Goal: Transaction & Acquisition: Download file/media

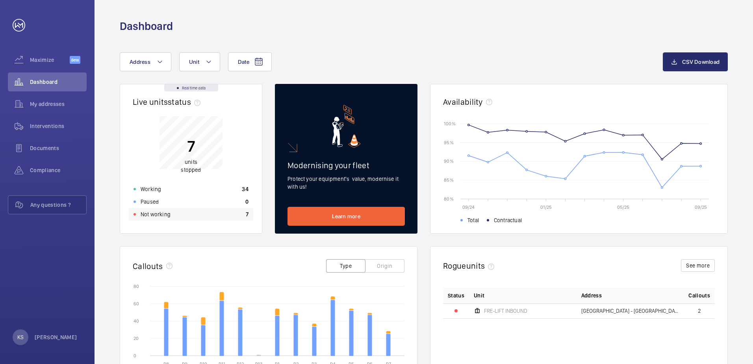
click at [151, 213] on p "Not working" at bounding box center [156, 214] width 30 height 8
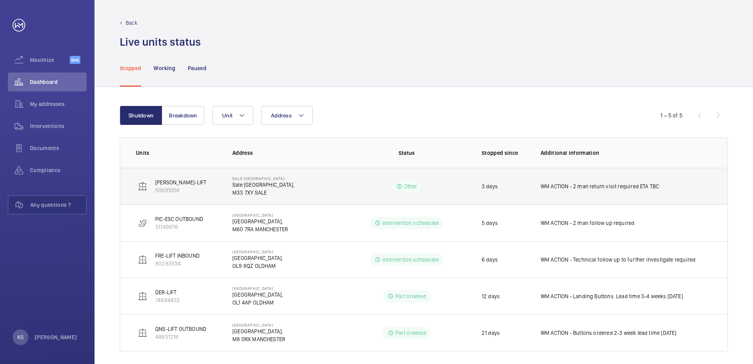
scroll to position [6, 0]
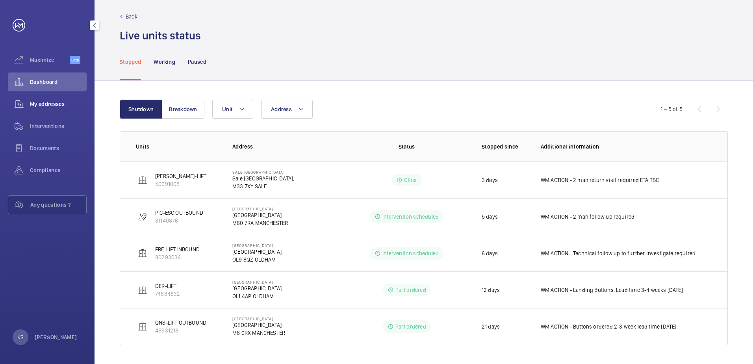
click at [71, 104] on span "My addresses" at bounding box center [58, 104] width 57 height 8
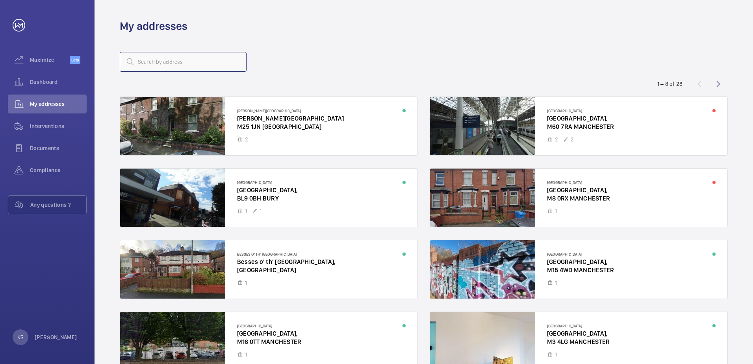
click at [221, 63] on input "text" at bounding box center [183, 62] width 127 height 20
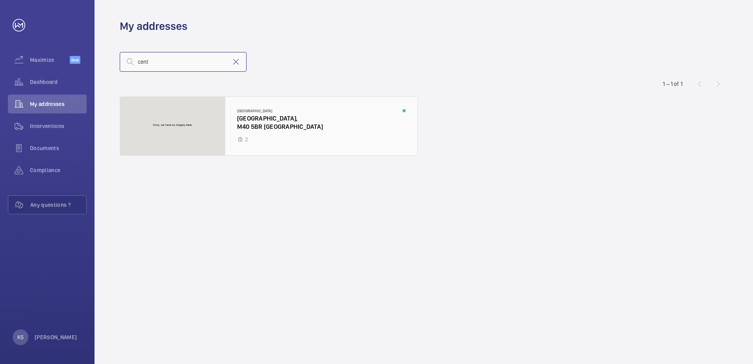
type input "cent"
click at [222, 101] on div at bounding box center [268, 126] width 297 height 58
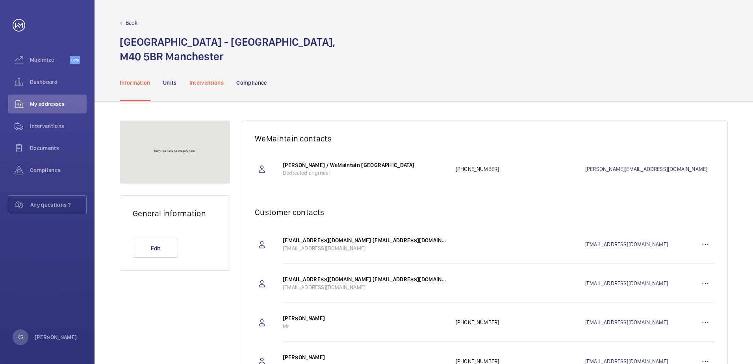
click at [210, 90] on div "Interventions" at bounding box center [206, 82] width 35 height 37
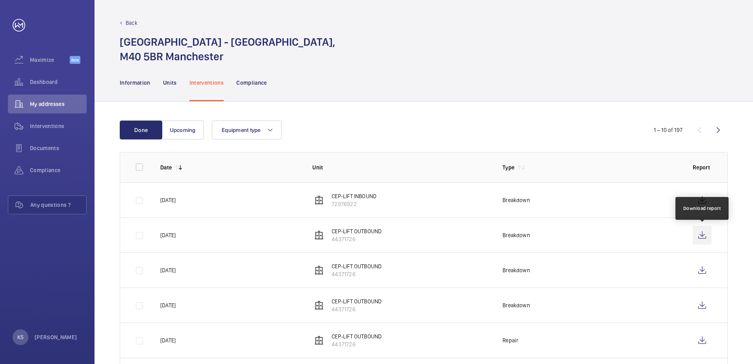
click at [703, 238] on wm-front-icon-button at bounding box center [702, 235] width 19 height 19
